Goal: Information Seeking & Learning: Learn about a topic

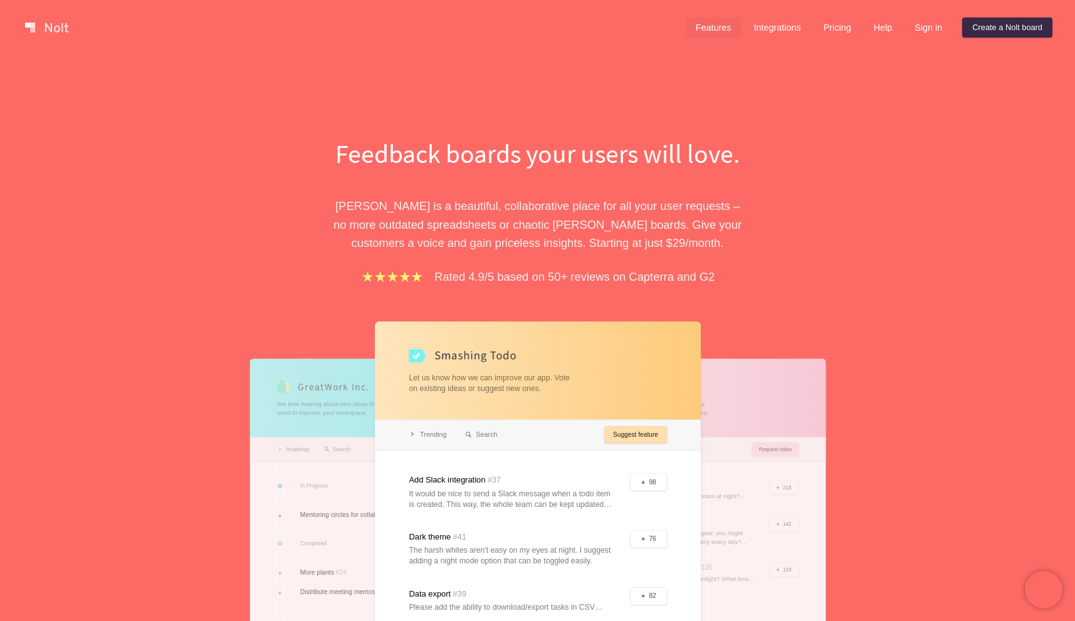
click at [706, 26] on link "Features" at bounding box center [714, 28] width 56 height 20
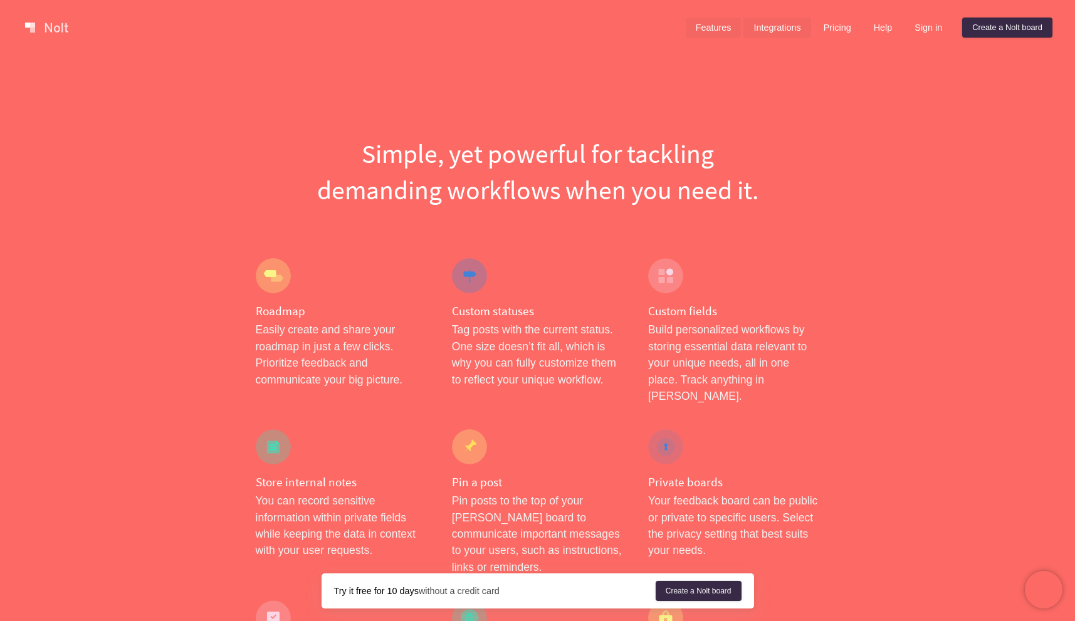
click at [782, 24] on link "Integrations" at bounding box center [776, 28] width 67 height 20
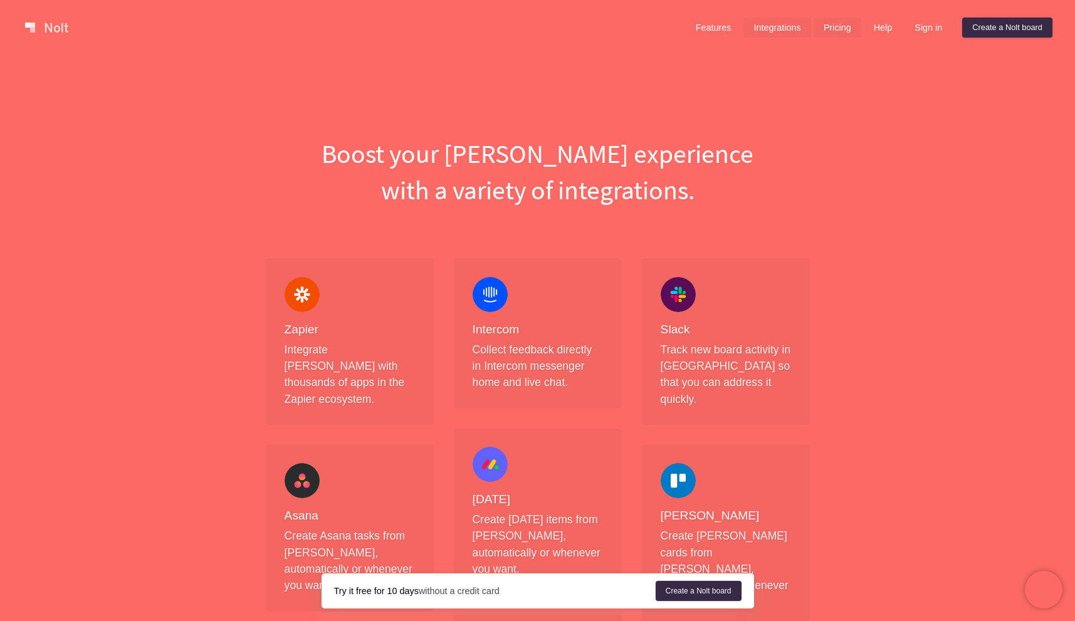
click at [829, 32] on link "Pricing" at bounding box center [838, 28] width 48 height 20
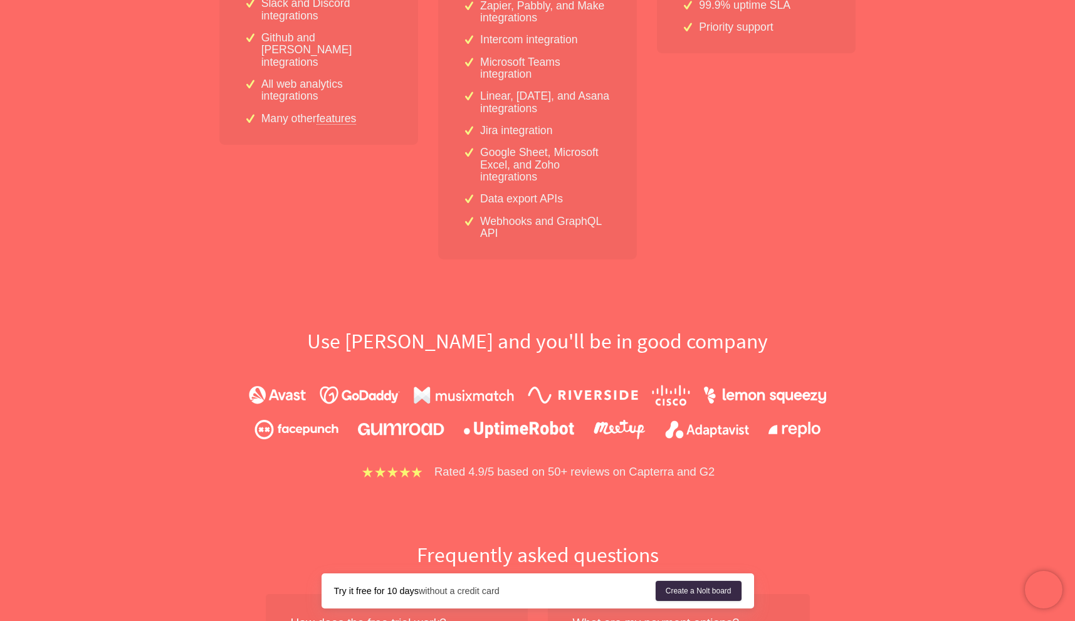
scroll to position [604, 0]
